Goal: Task Accomplishment & Management: Manage account settings

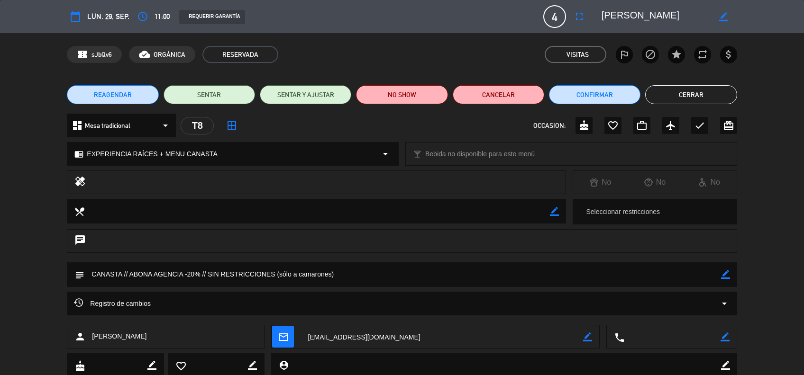
click at [668, 101] on button "Cerrar" at bounding box center [691, 94] width 92 height 19
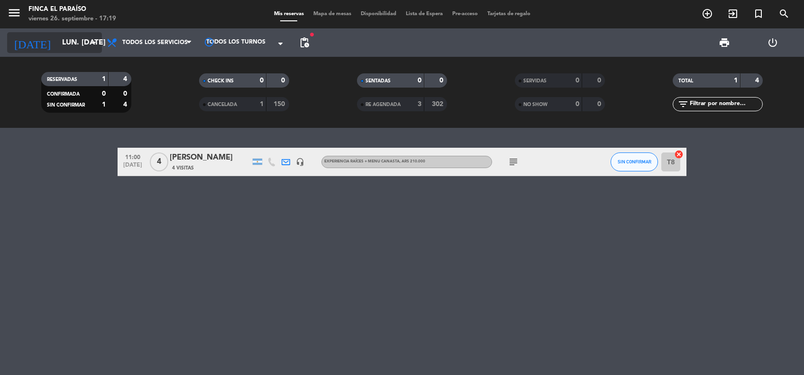
click at [74, 48] on input "lun. [DATE]" at bounding box center [107, 43] width 100 height 18
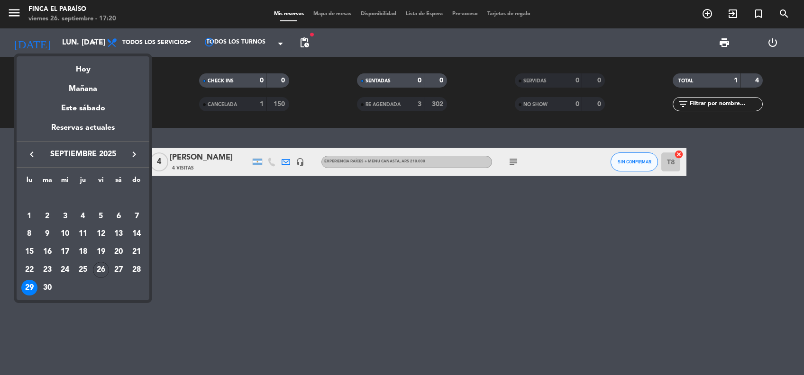
click at [136, 152] on icon "keyboard_arrow_right" at bounding box center [133, 154] width 11 height 11
click at [99, 218] on div "5" at bounding box center [101, 217] width 16 height 16
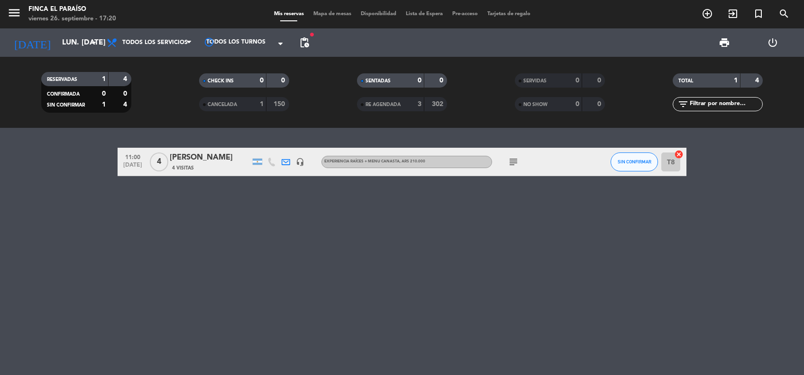
type input "vie. 5 dic."
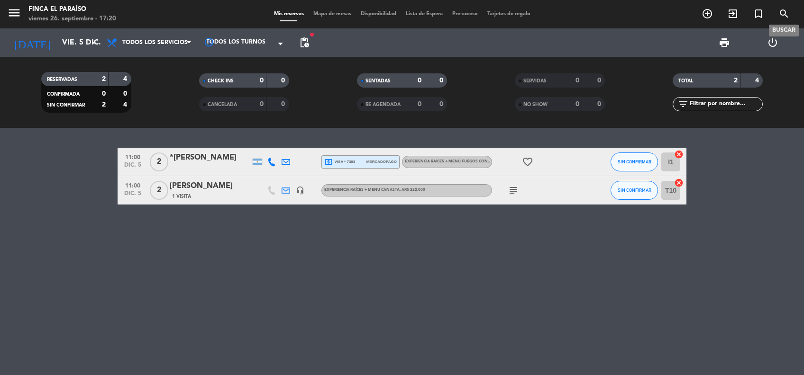
click at [782, 14] on icon "search" at bounding box center [783, 13] width 11 height 11
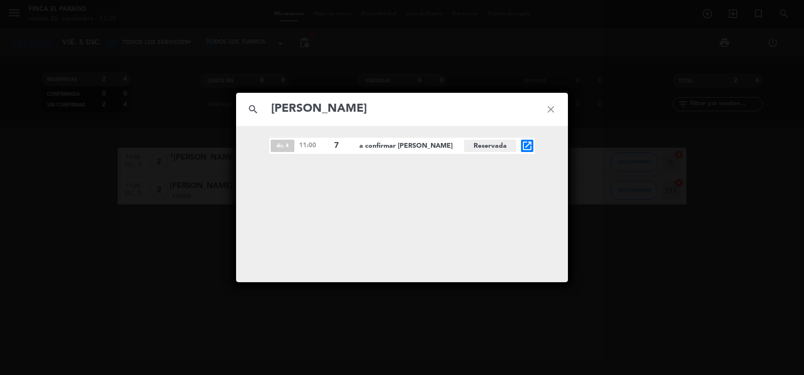
type input "[PERSON_NAME]"
click at [551, 116] on icon "close" at bounding box center [551, 109] width 34 height 34
click at [522, 144] on icon "open_in_new" at bounding box center [527, 145] width 11 height 11
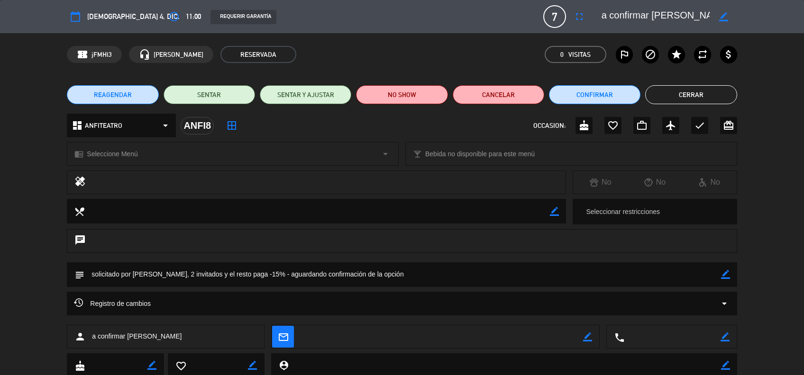
click at [726, 275] on icon "border_color" at bounding box center [725, 274] width 9 height 9
click at [726, 277] on icon at bounding box center [725, 274] width 9 height 9
click at [724, 18] on icon "border_color" at bounding box center [723, 16] width 9 height 9
click at [721, 13] on icon at bounding box center [723, 16] width 9 height 9
click at [106, 20] on span "[DEMOGRAPHIC_DATA] 4, dic." at bounding box center [133, 16] width 92 height 12
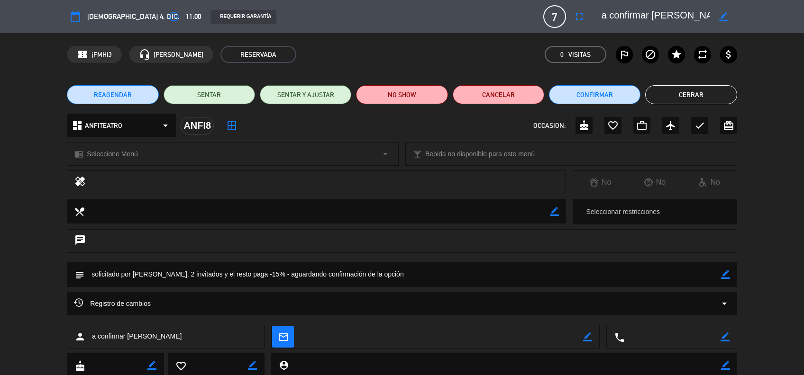
click at [108, 101] on button "REAGENDAR" at bounding box center [113, 94] width 92 height 19
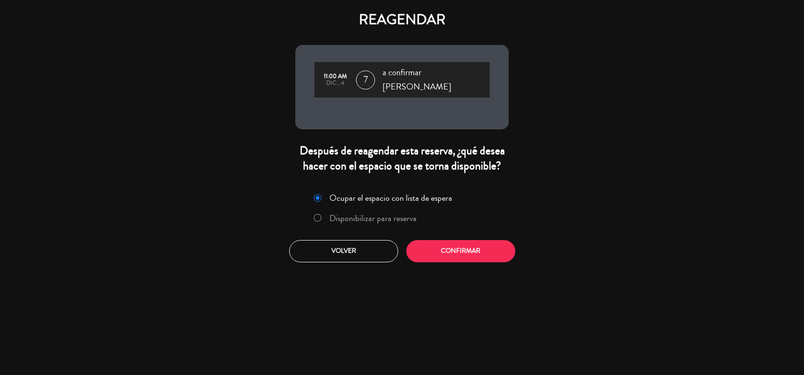
click at [385, 214] on label "Disponibilizar para reserva" at bounding box center [372, 218] width 87 height 9
click at [445, 243] on button "Confirmar" at bounding box center [460, 251] width 109 height 22
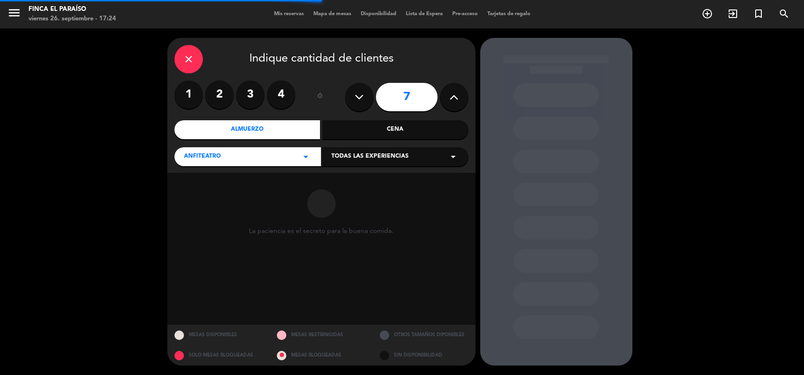
click at [454, 102] on icon at bounding box center [453, 97] width 9 height 14
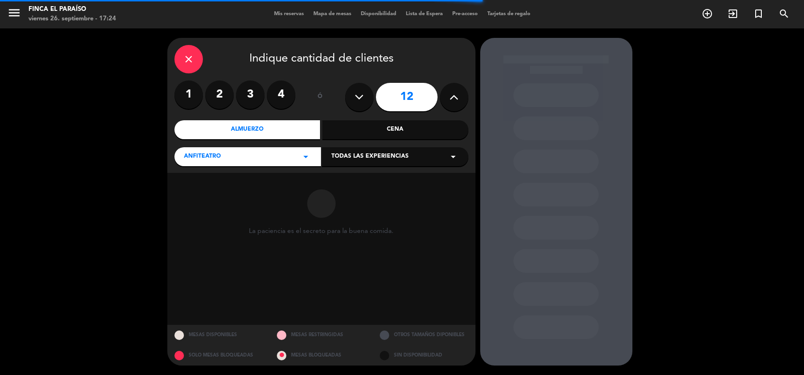
click at [454, 102] on icon at bounding box center [453, 97] width 9 height 14
type input "14"
click at [386, 158] on span "Todas las experiencias" at bounding box center [369, 156] width 77 height 9
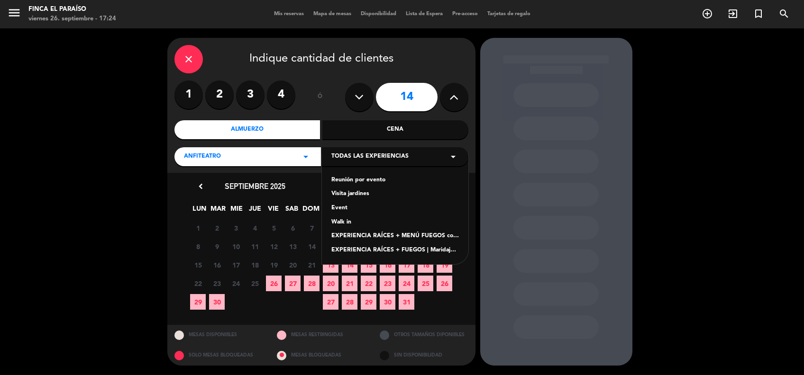
click at [386, 158] on span "Todas las experiencias" at bounding box center [369, 156] width 77 height 9
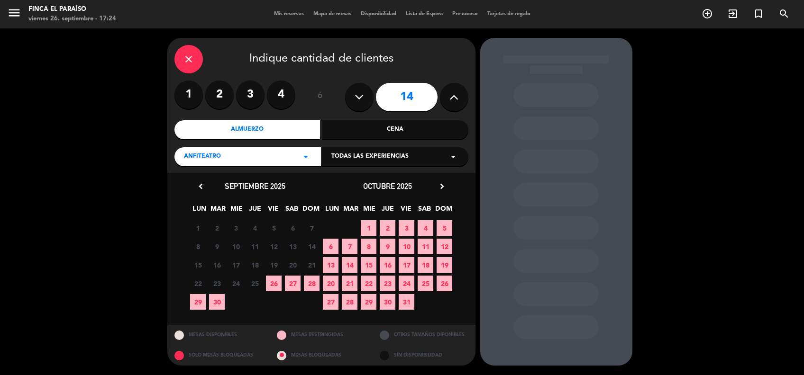
click at [310, 155] on icon "arrow_drop_down" at bounding box center [305, 156] width 11 height 11
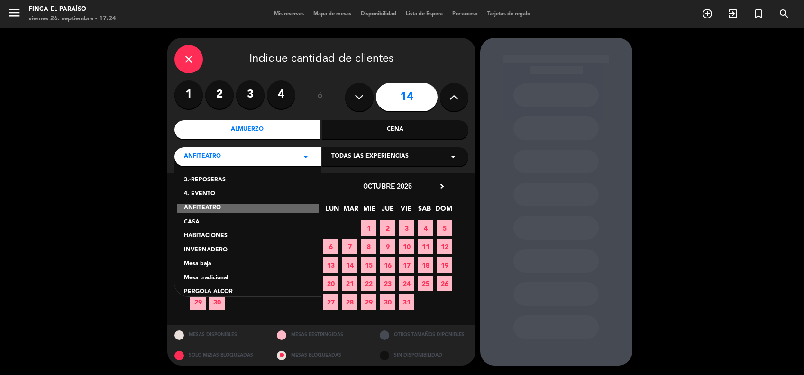
click at [217, 274] on div "Mesa tradicional" at bounding box center [248, 278] width 128 height 9
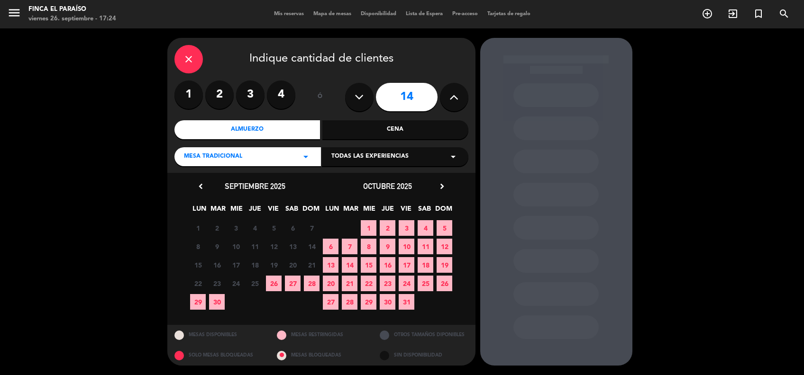
click at [444, 185] on icon "chevron_right" at bounding box center [442, 187] width 10 height 10
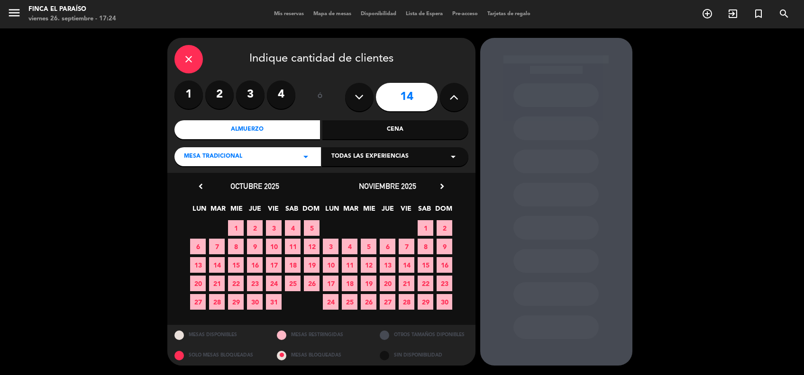
click at [444, 185] on icon "chevron_right" at bounding box center [442, 187] width 10 height 10
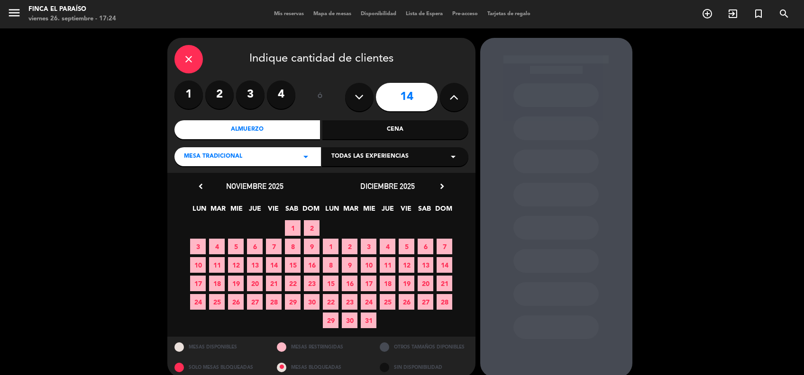
click at [405, 249] on span "5" at bounding box center [407, 247] width 16 height 16
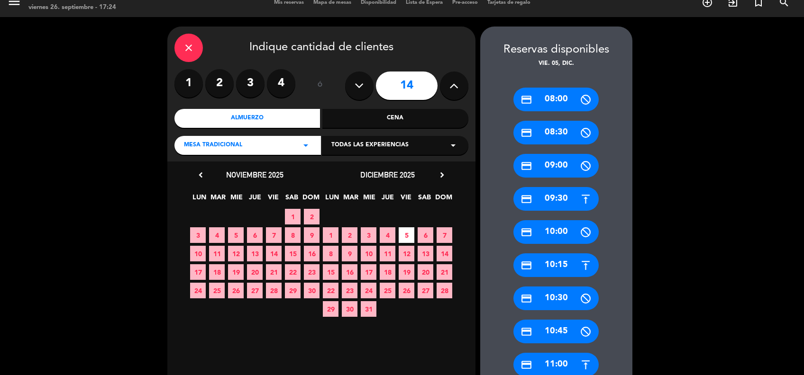
click at [558, 364] on div "credit_card 11:00" at bounding box center [555, 365] width 85 height 24
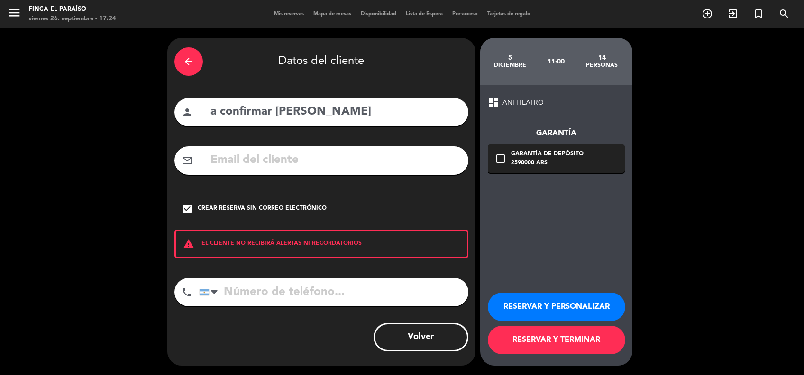
scroll to position [0, 0]
click at [538, 335] on button "RESERVAR Y TERMINAR" at bounding box center [556, 340] width 137 height 28
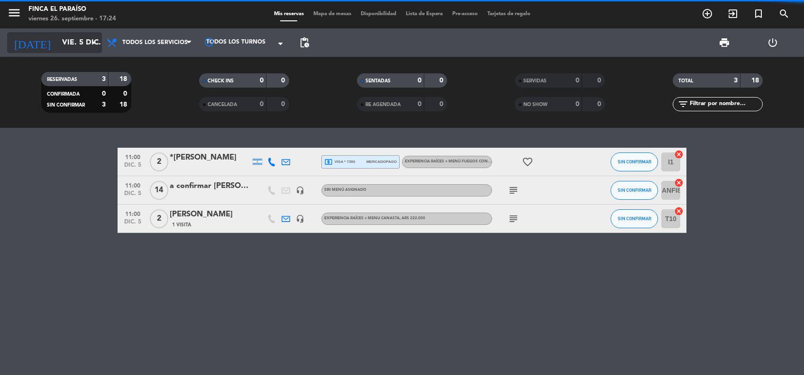
click at [57, 42] on input "vie. 5 dic." at bounding box center [107, 43] width 100 height 18
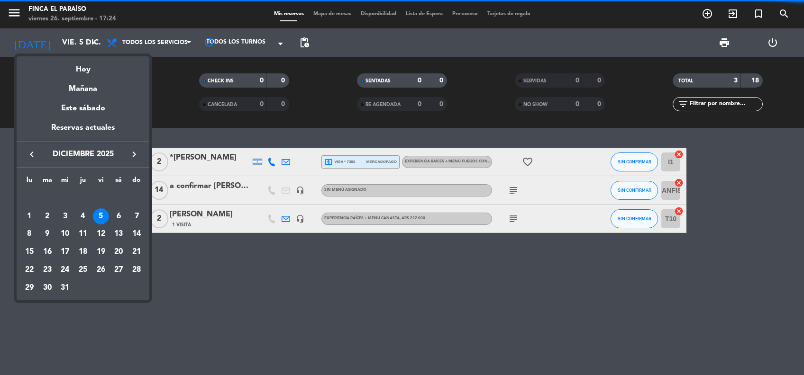
click at [255, 319] on div at bounding box center [402, 187] width 804 height 375
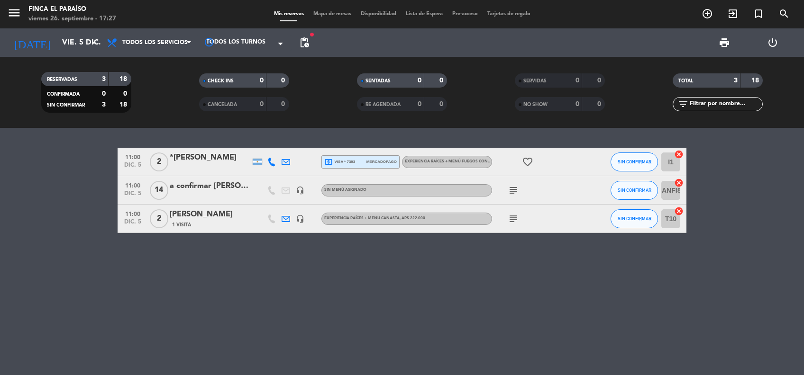
click at [219, 188] on div "a confirmar [PERSON_NAME]" at bounding box center [210, 186] width 81 height 12
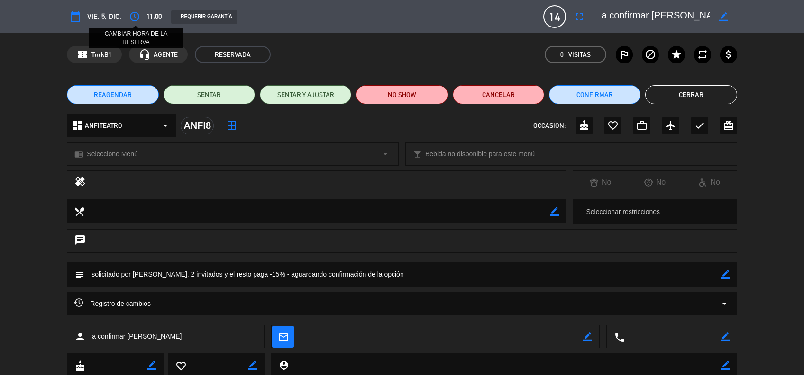
click at [131, 18] on icon "access_time" at bounding box center [134, 16] width 11 height 11
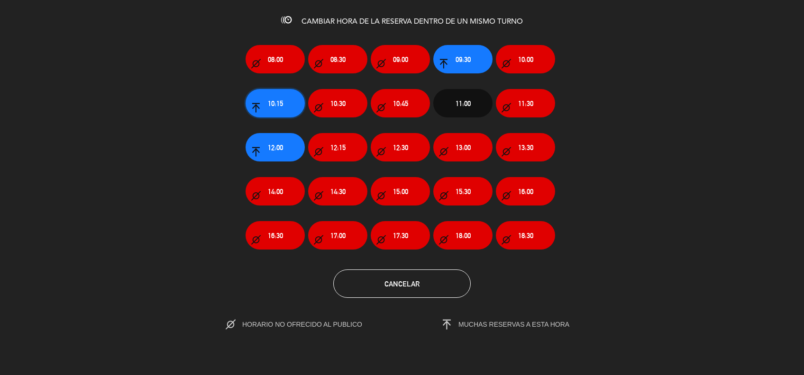
click at [279, 99] on span "10:15" at bounding box center [275, 103] width 15 height 11
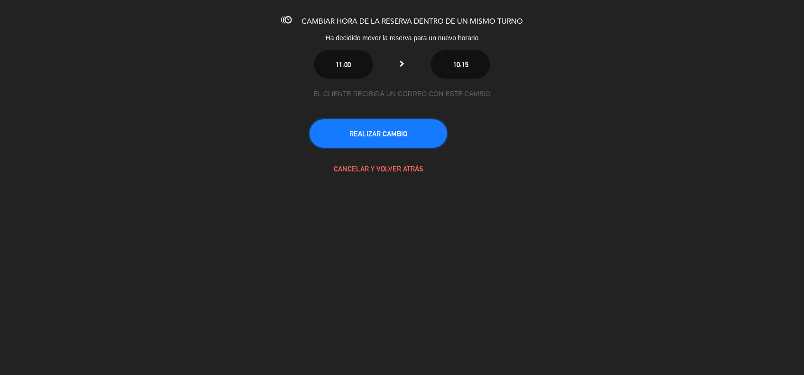
click at [402, 133] on button "REALIZAR CAMBIO" at bounding box center [378, 133] width 137 height 28
